Goal: Obtain resource: Download file/media

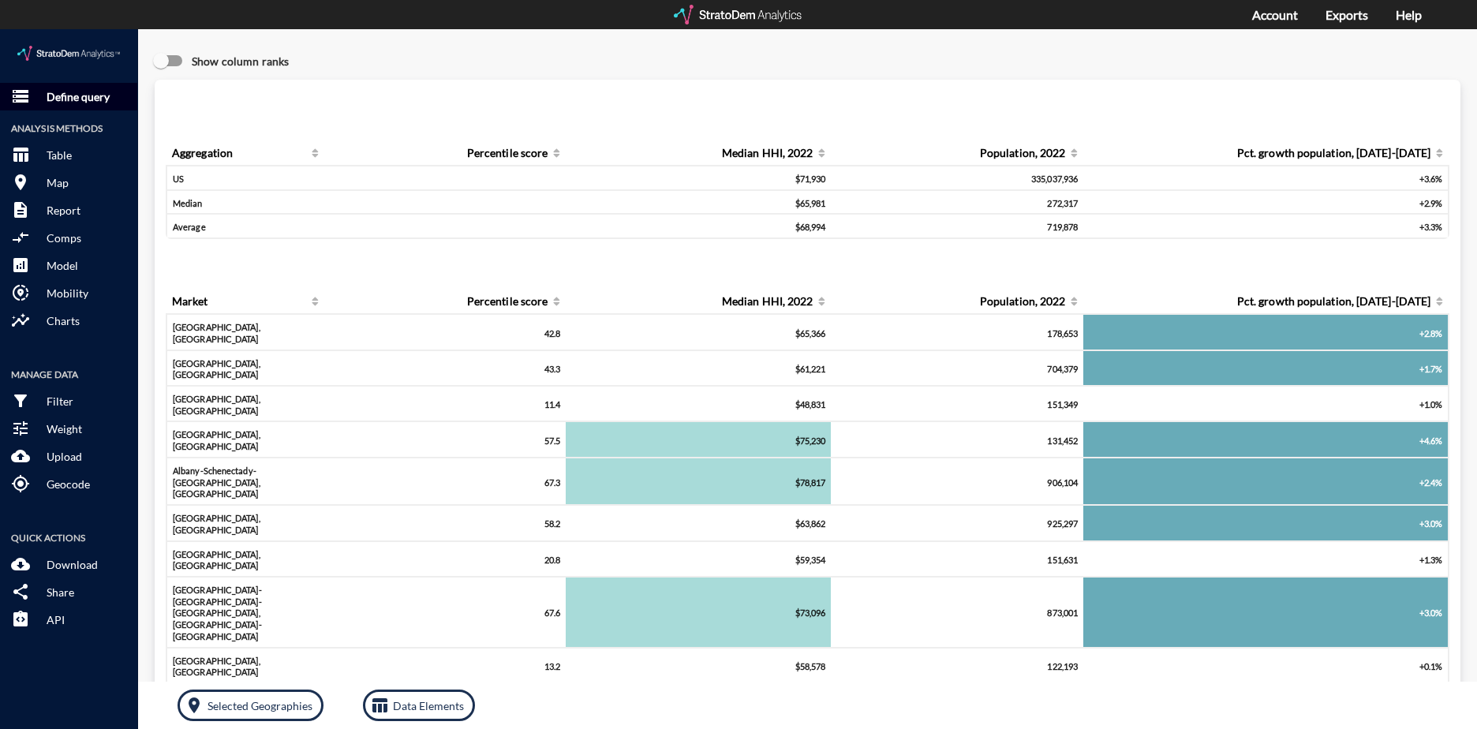
click p "Define query"
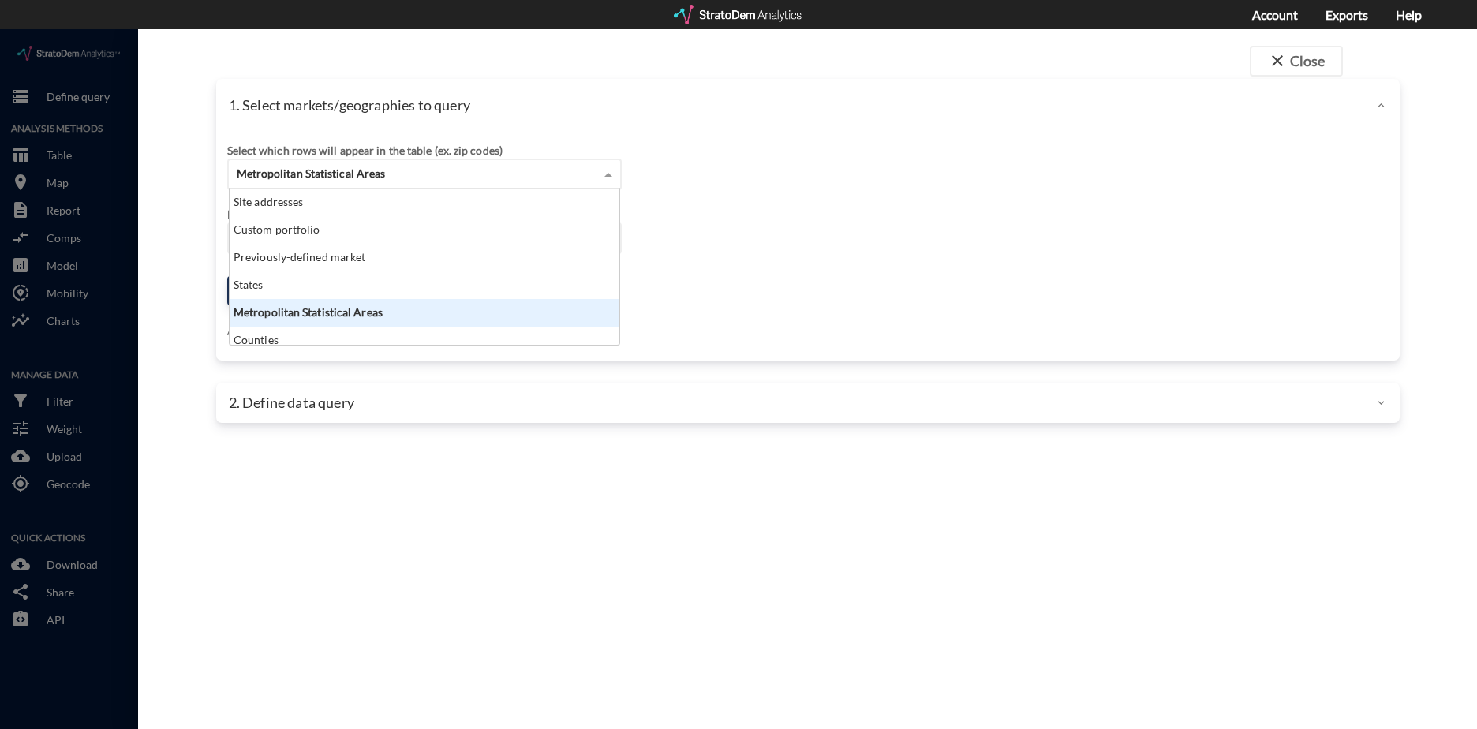
click div "Metropolitan Statistical Areas"
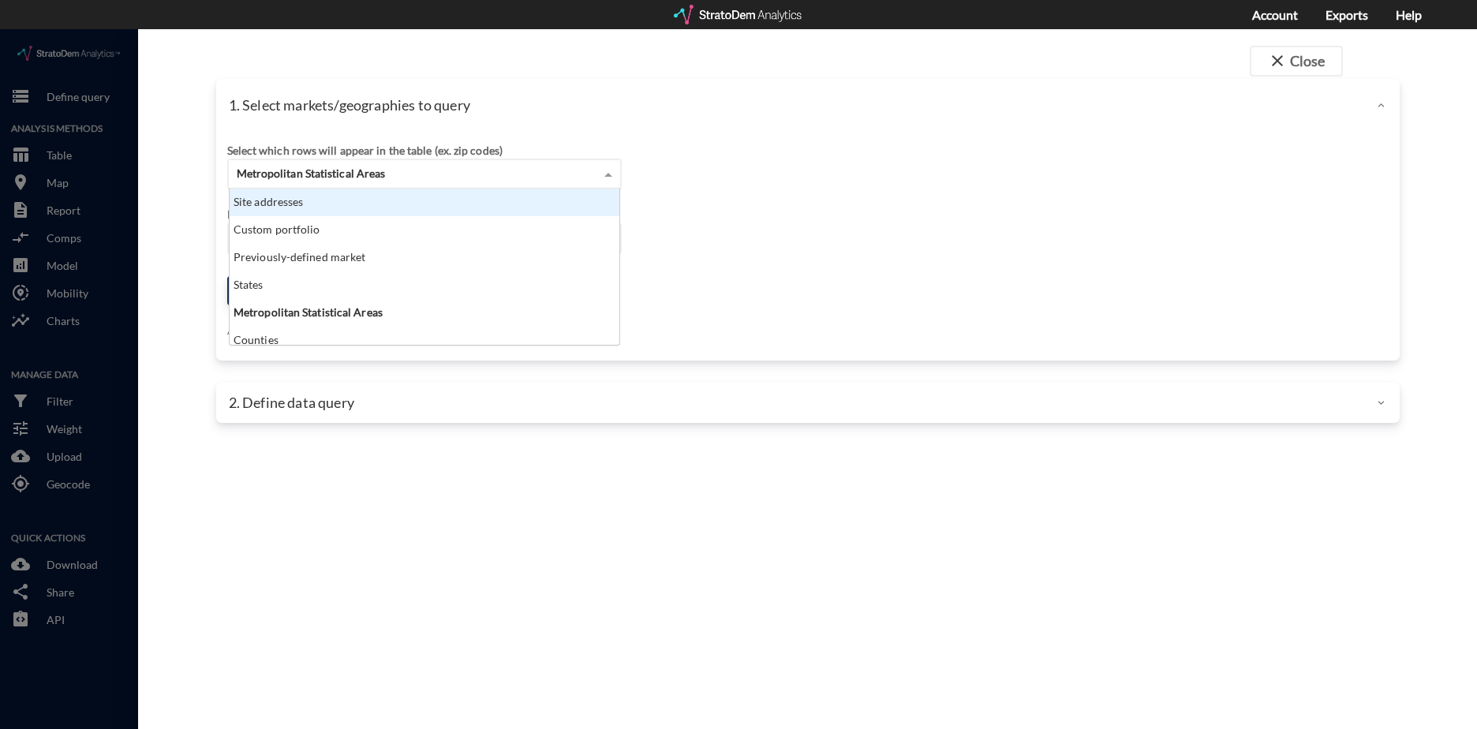
click div "Site addresses"
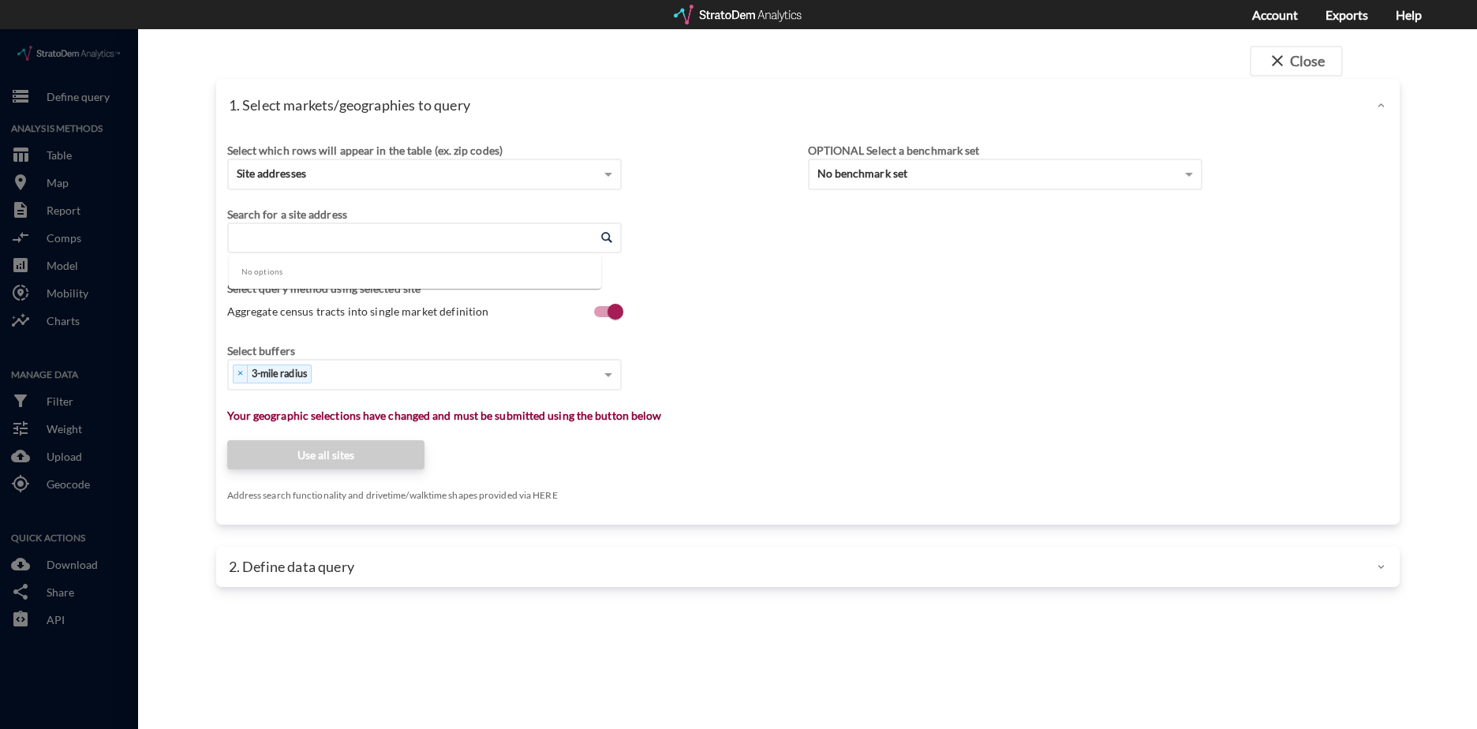
click body "/vantagepoint/us/-1 storage Define query Analysis Methods table_chart Table roo…"
paste input "49880 Hayes Rd, Macomb, MI 48044"
click li "49880 Hayes Rd, Macomb, Michigan"
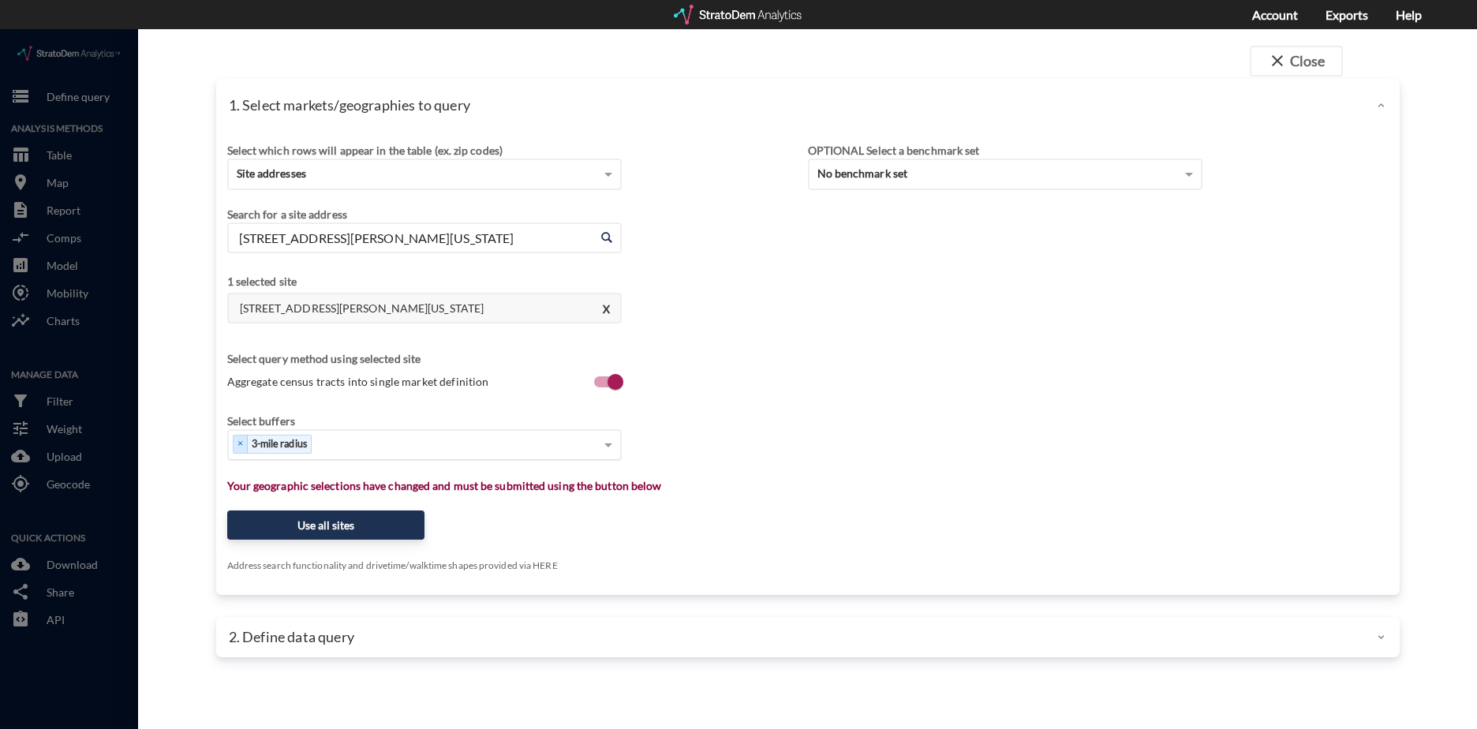
type input "49880 Hayes Rd, Macomb, Michigan"
click div "Select..."
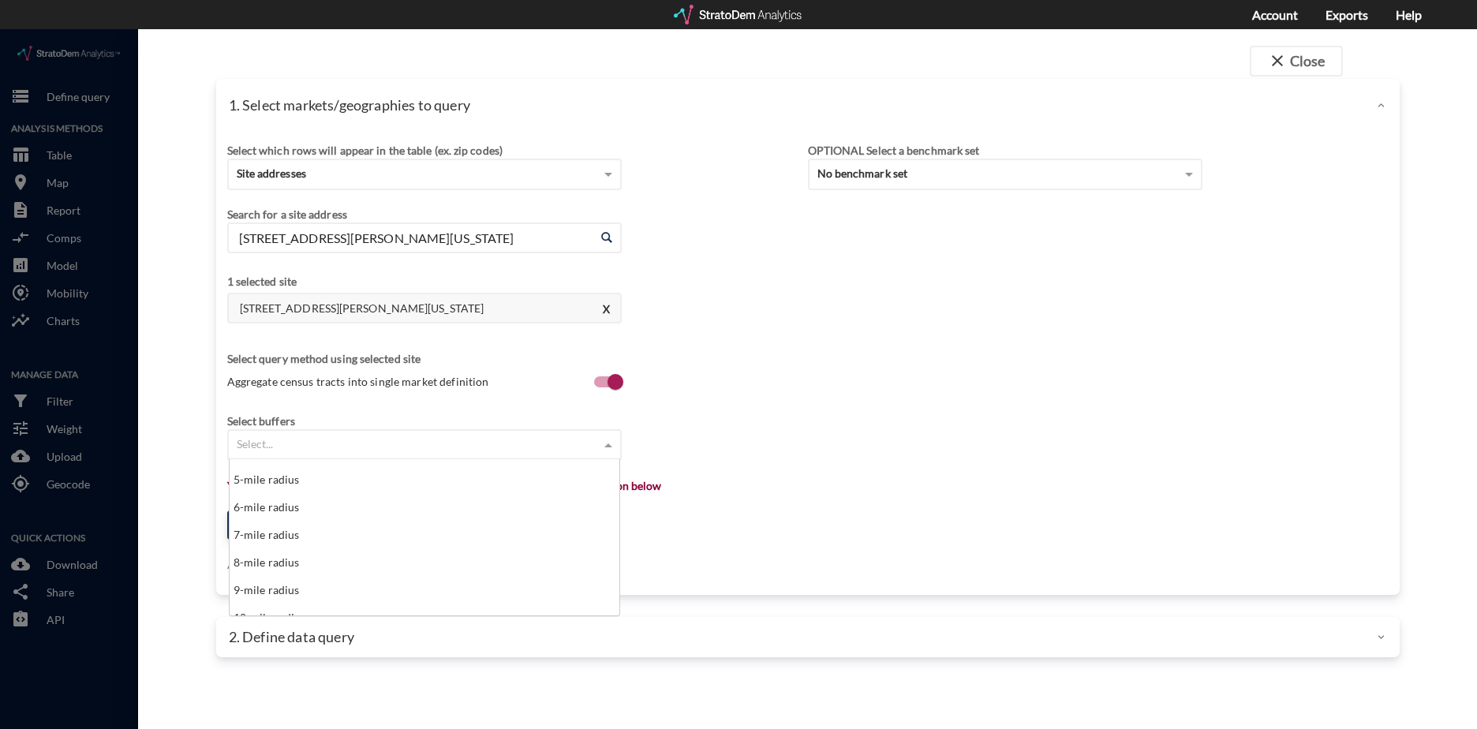
scroll to position [158, 0]
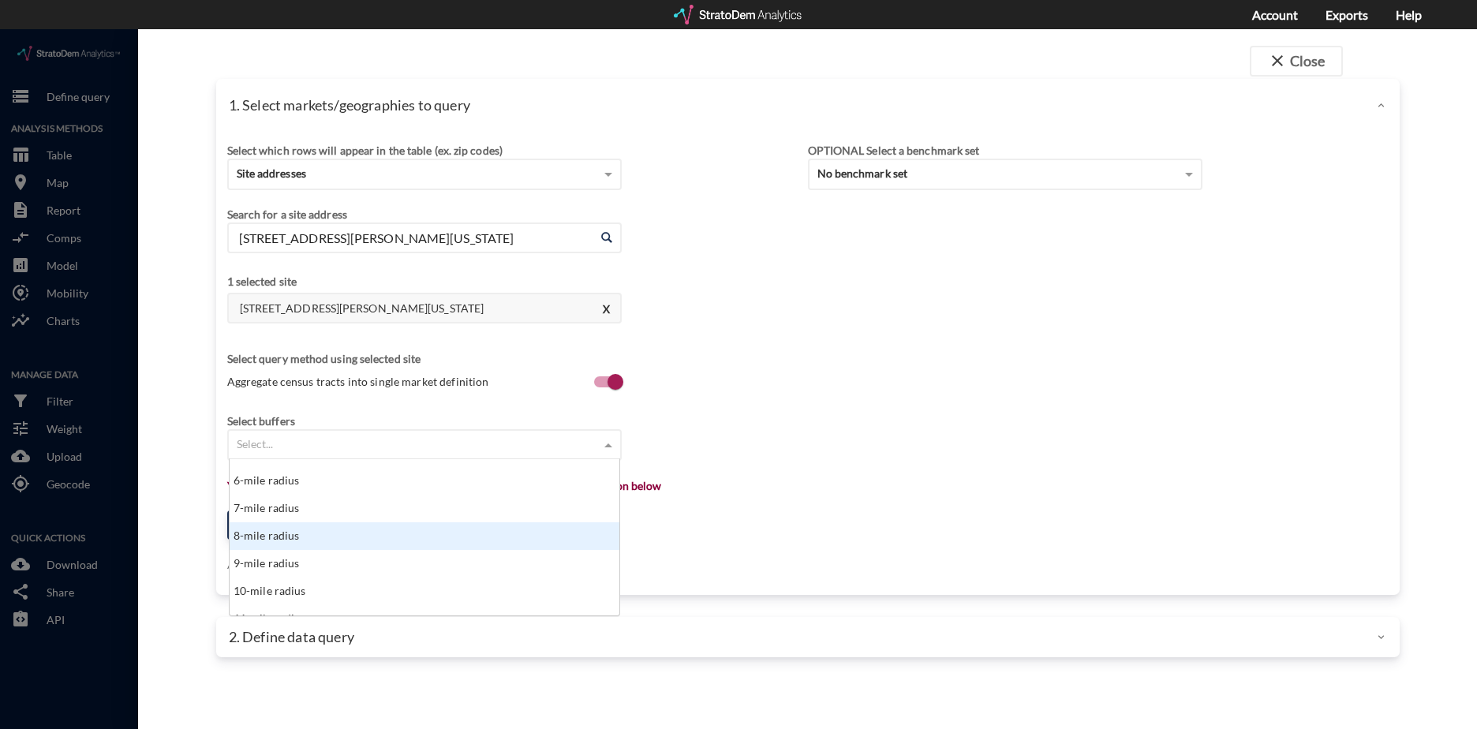
click div "8-mile radius"
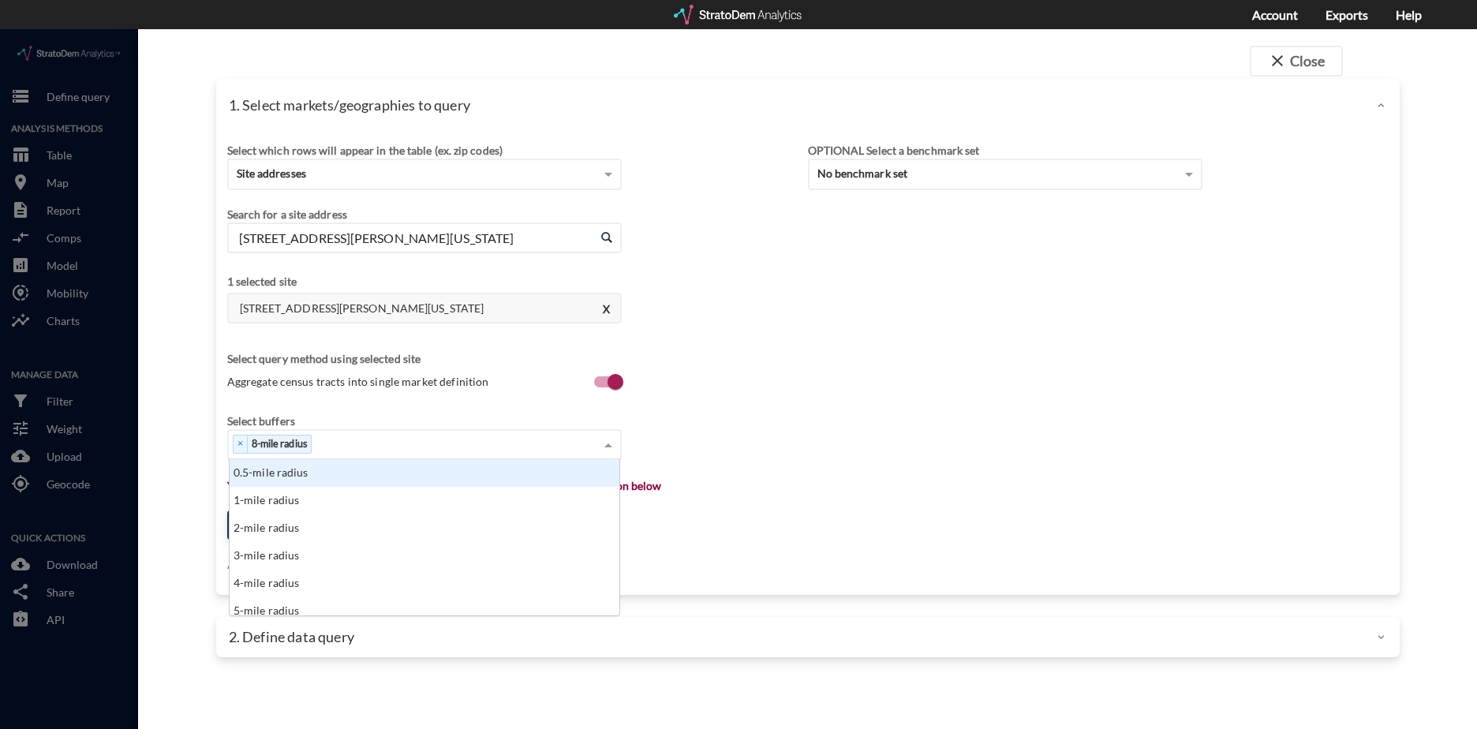
click div "× 8-mile radius"
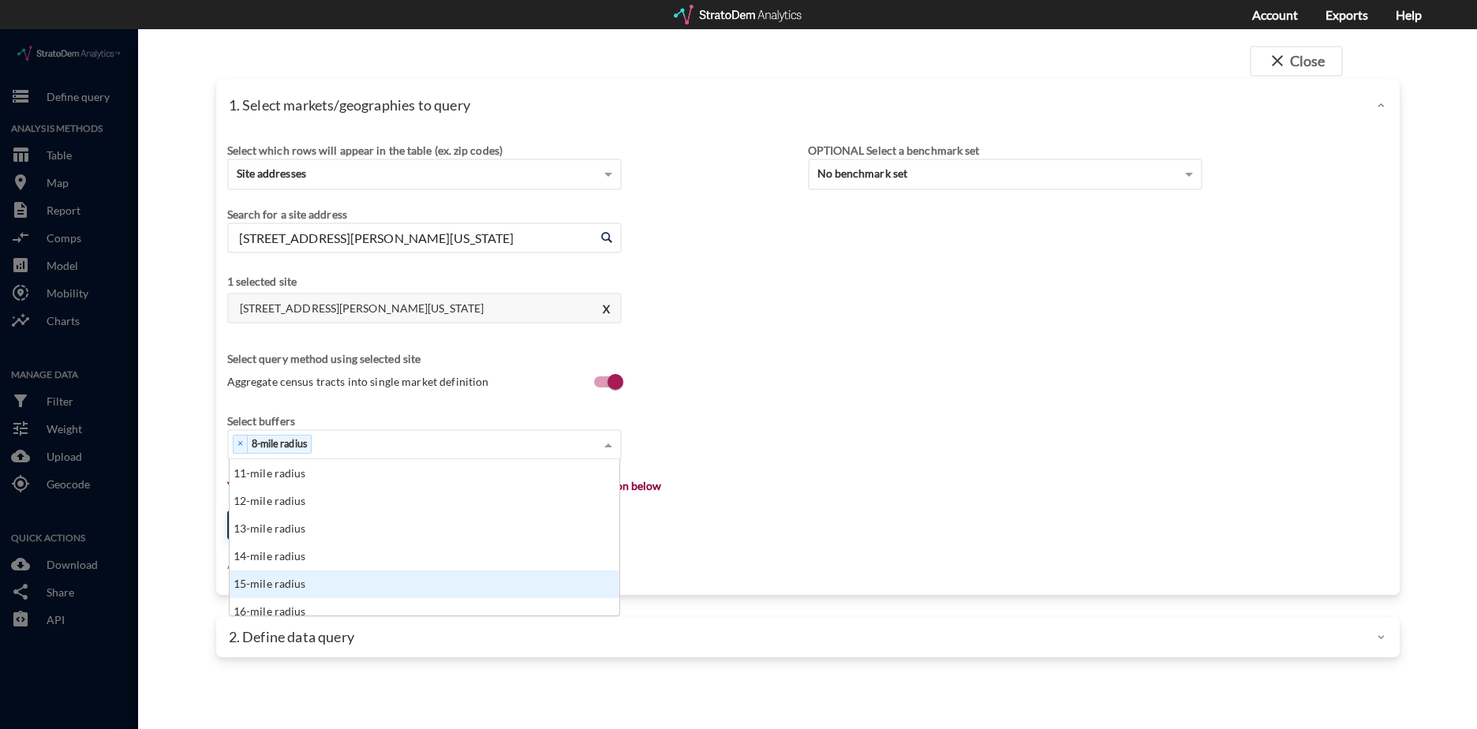
scroll to position [237, 0]
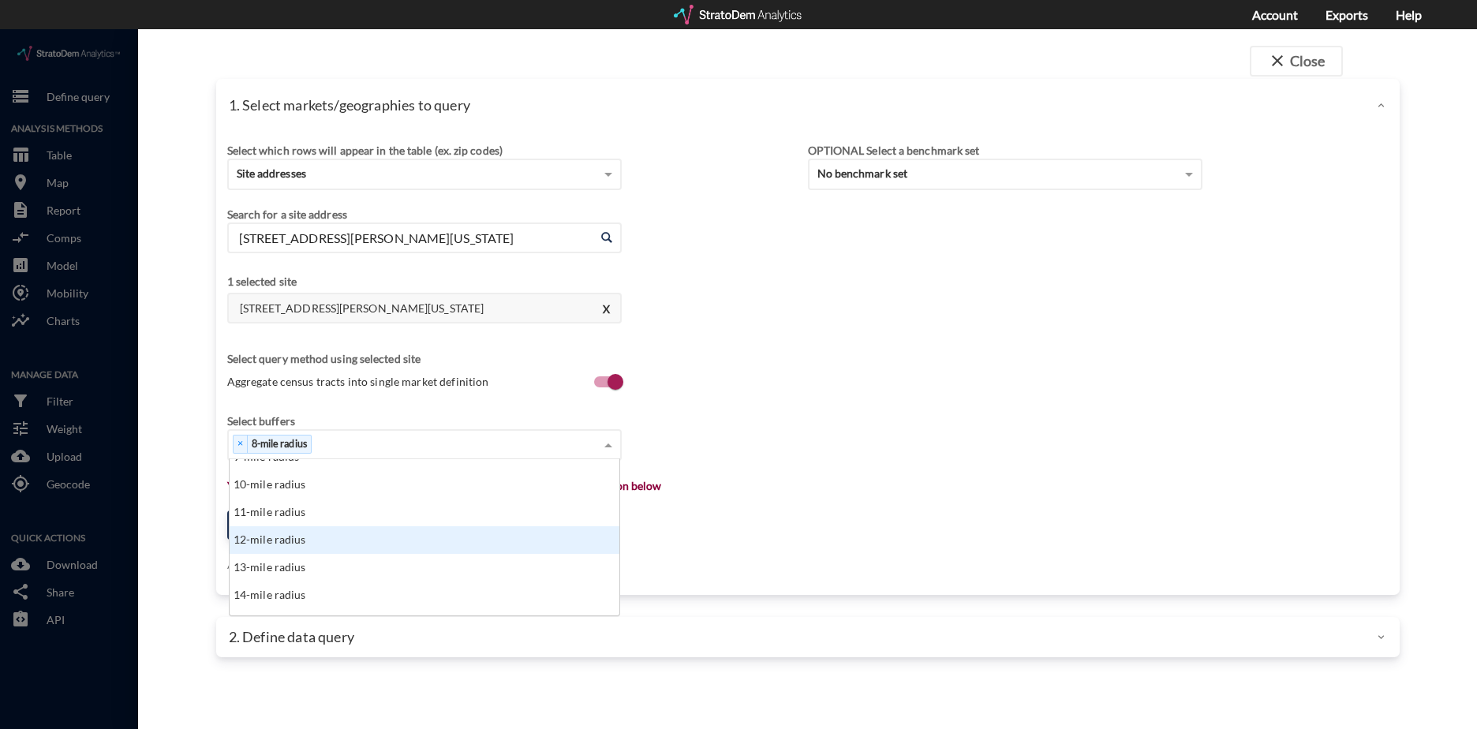
click div "12-mile radius"
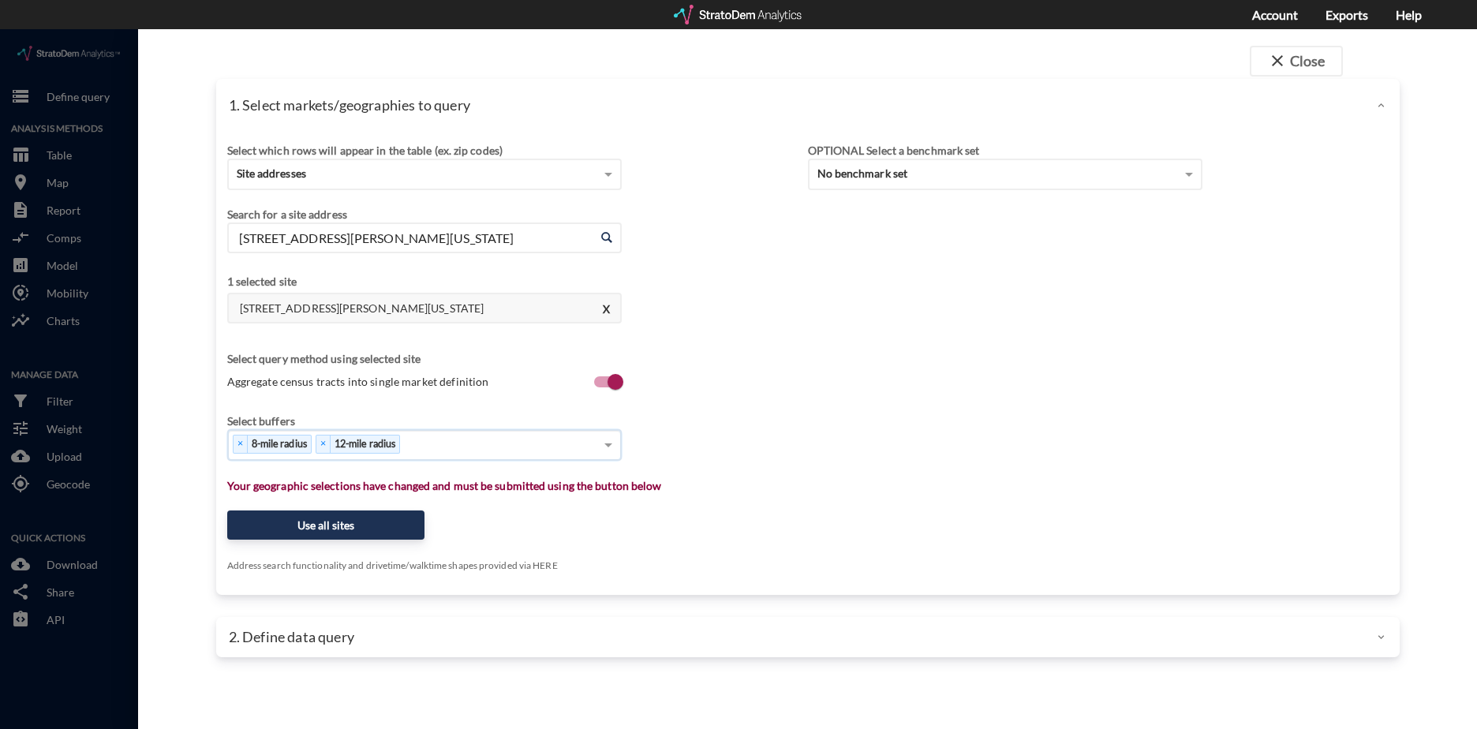
click div "× 8-mile radius × 12-mile radius"
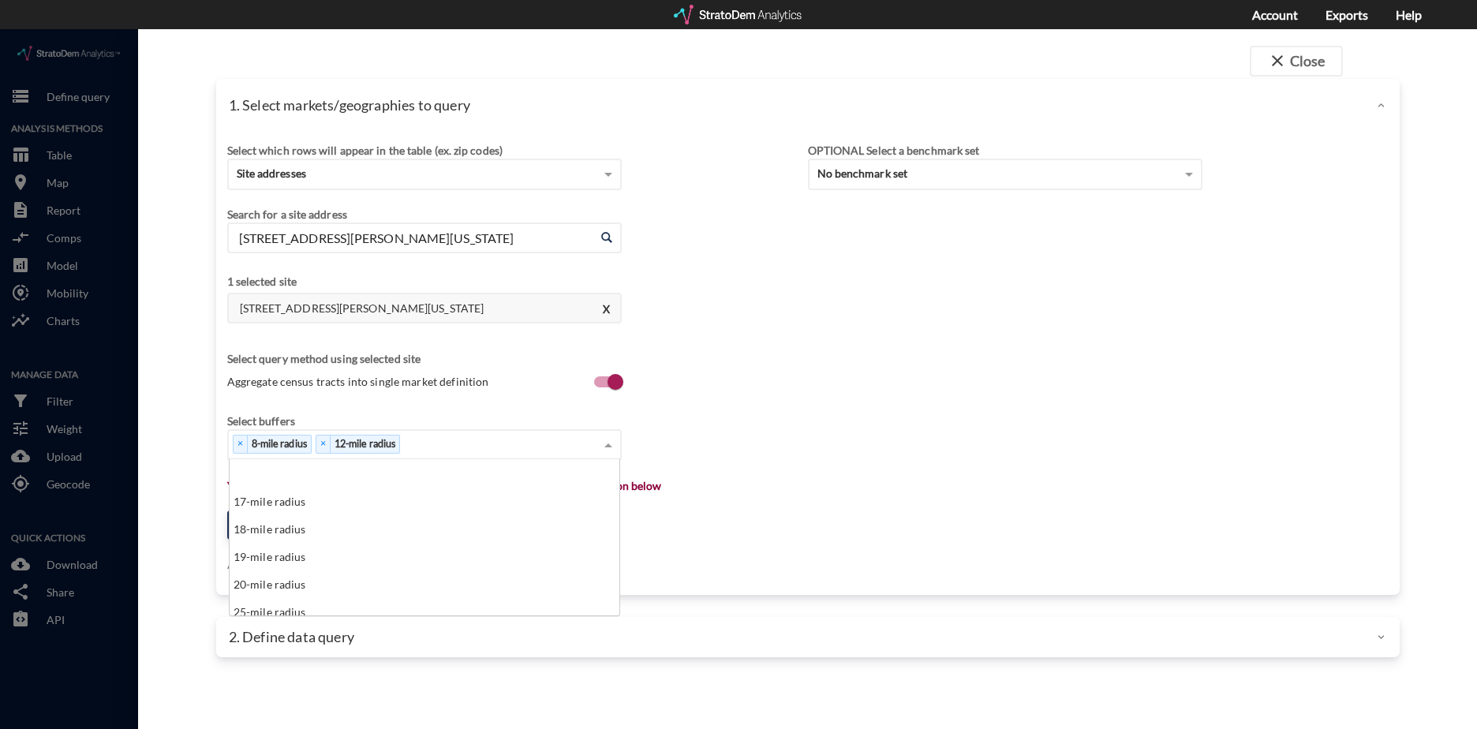
scroll to position [474, 0]
click div "20-mile radius"
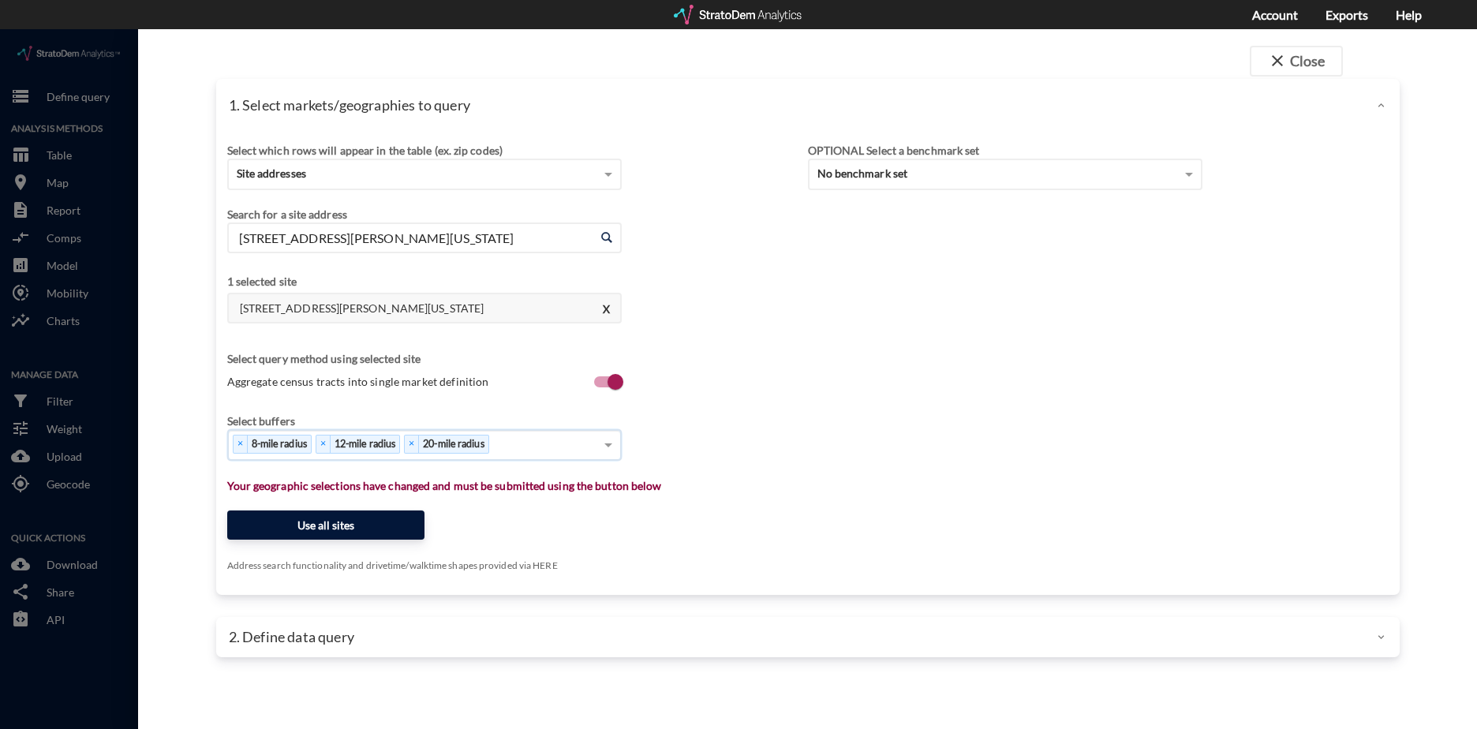
click button "Use all sites"
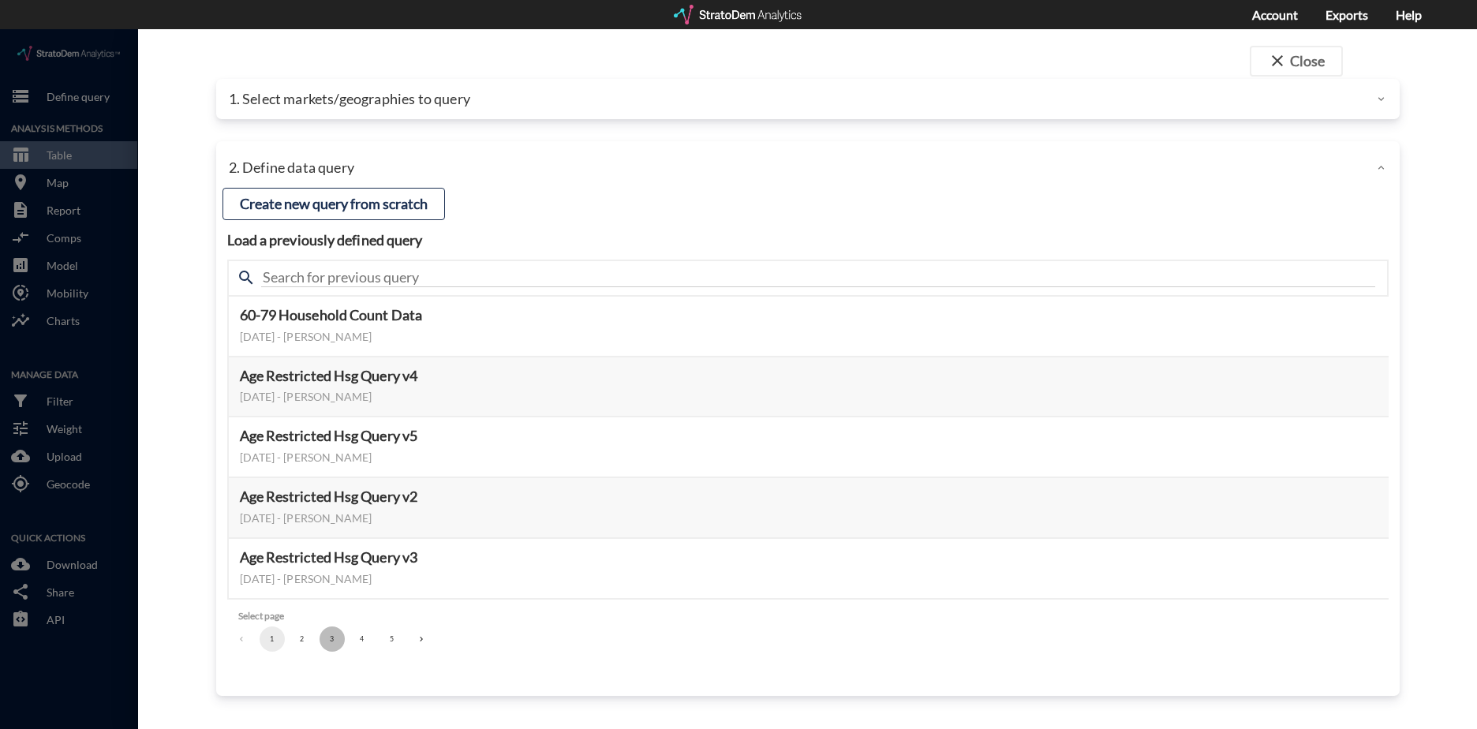
click button "3"
click button "Select this query"
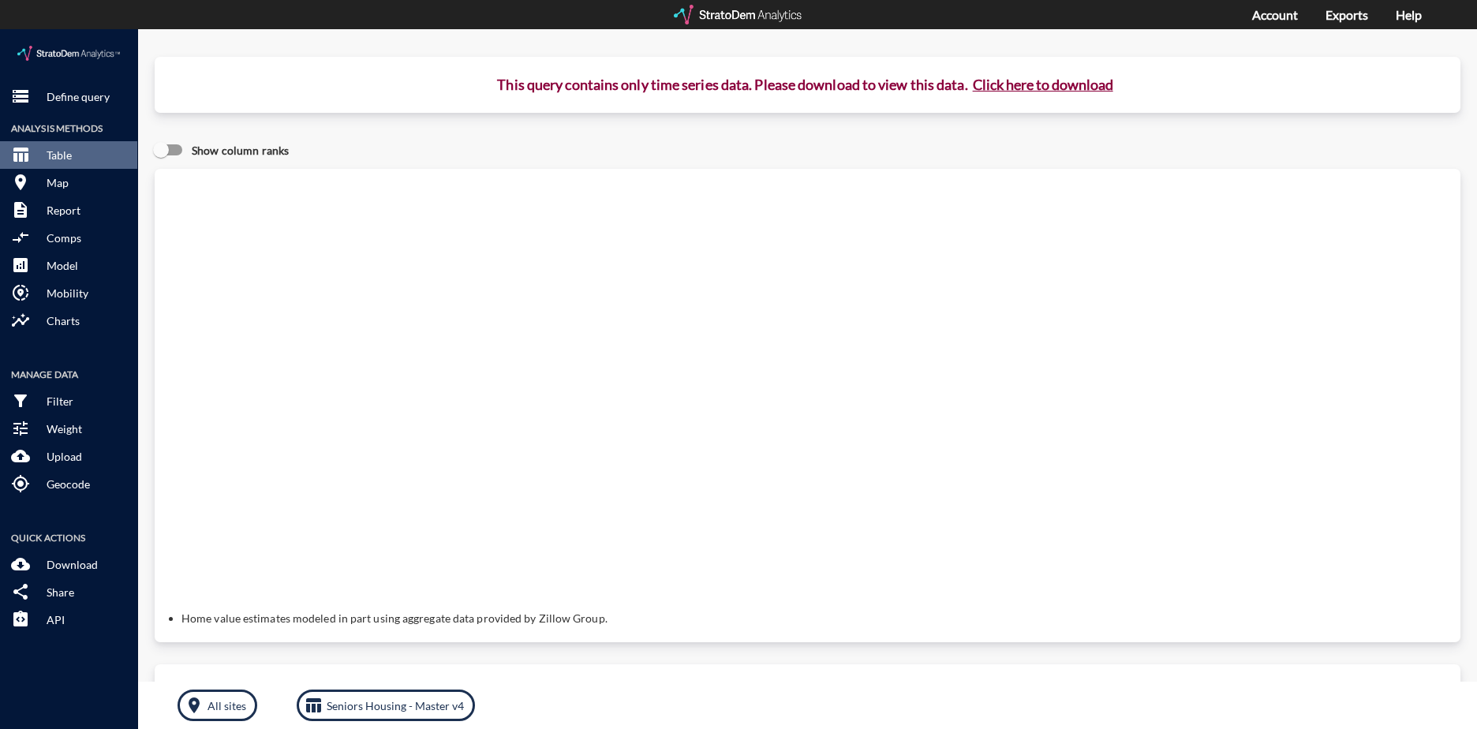
click button "Click here to download"
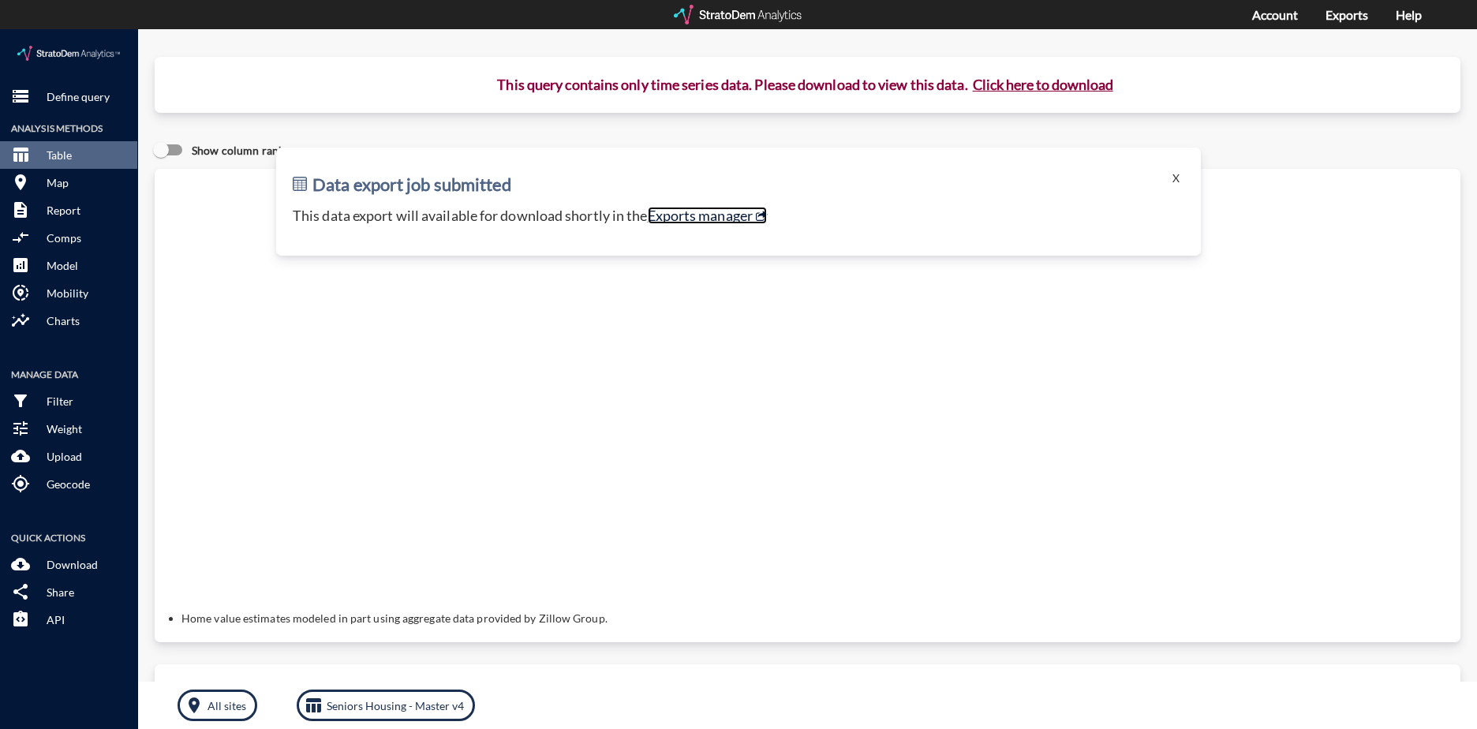
click link "Exports manager"
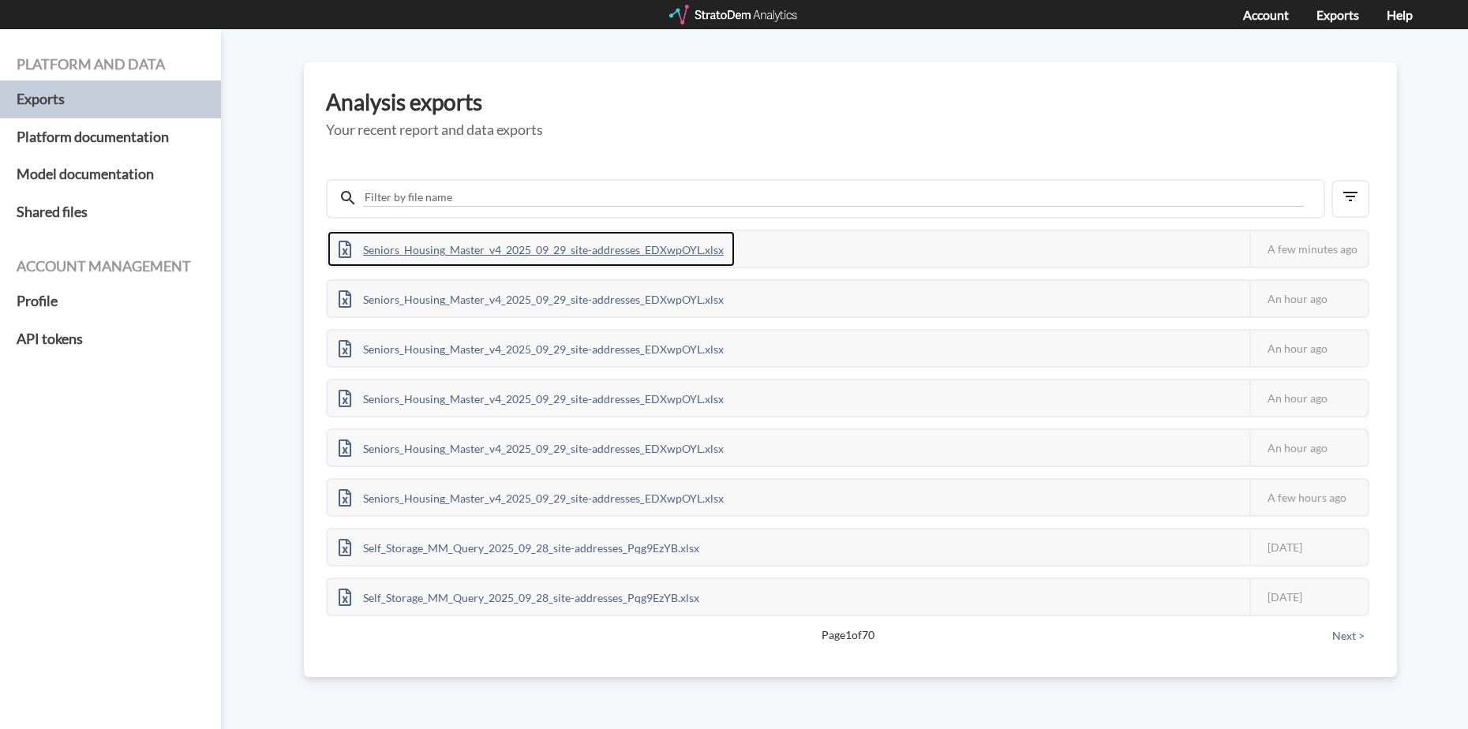
click at [503, 240] on div "Seniors_Housing_Master_v4_2025_09_29_site-addresses_EDXwpOYL.xlsx" at bounding box center [531, 249] width 407 height 36
